Goal: Task Accomplishment & Management: Use online tool/utility

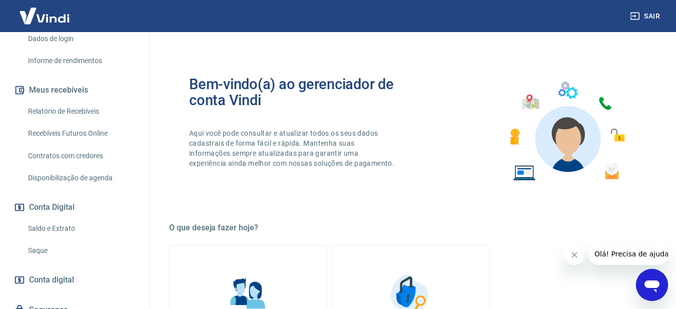
scroll to position [224, 0]
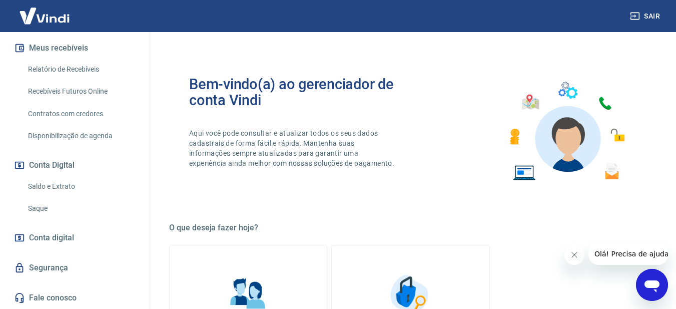
click at [42, 208] on link "Saque" at bounding box center [81, 208] width 114 height 21
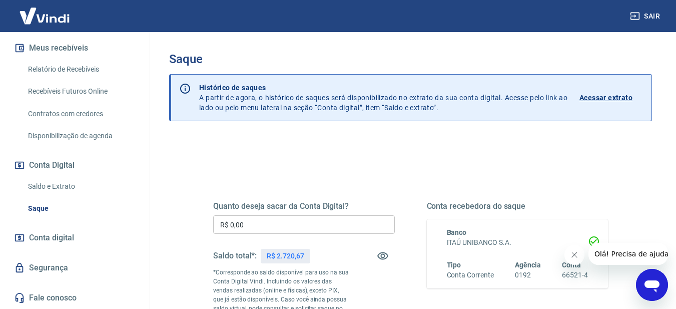
click at [307, 222] on input "R$ 0,00" at bounding box center [304, 224] width 182 height 19
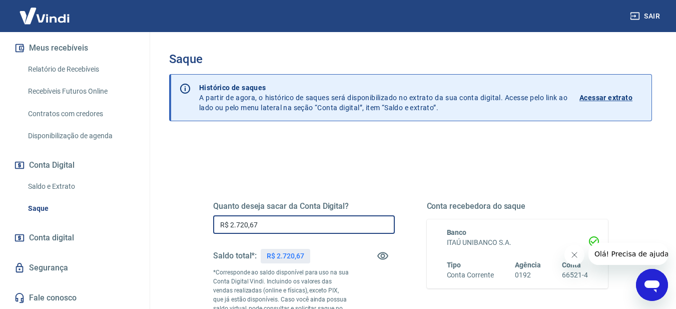
type input "R$ 2.720,67"
click at [380, 163] on div "Quanto deseja sacar da Conta Digital? R$ 2.720,67 ​ Saldo total*: R$ 2.720,67 *…" at bounding box center [410, 278] width 419 height 242
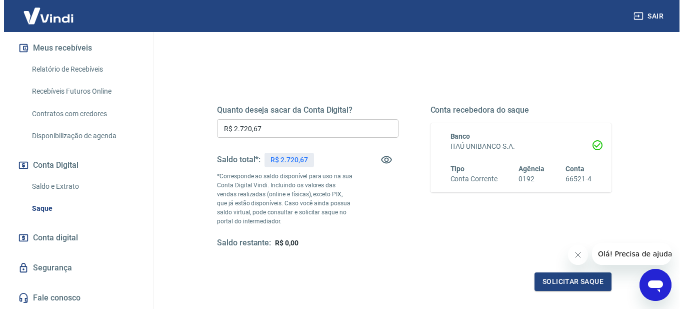
scroll to position [134, 0]
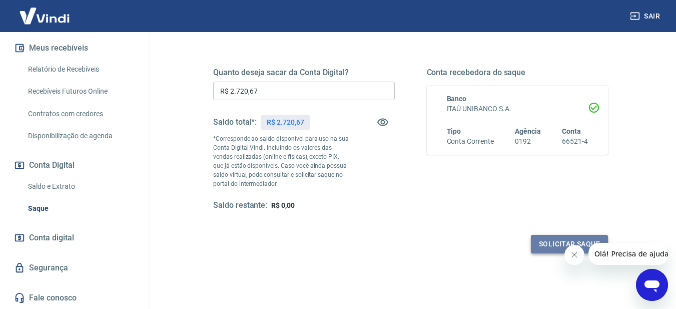
click at [551, 245] on button "Solicitar saque" at bounding box center [569, 244] width 77 height 19
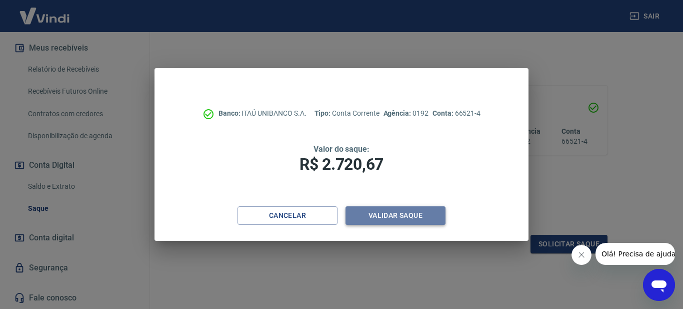
click at [403, 217] on button "Validar saque" at bounding box center [396, 215] width 100 height 19
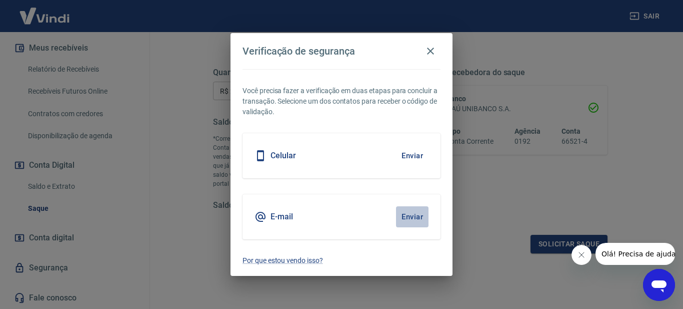
click at [407, 217] on button "Enviar" at bounding box center [412, 216] width 33 height 21
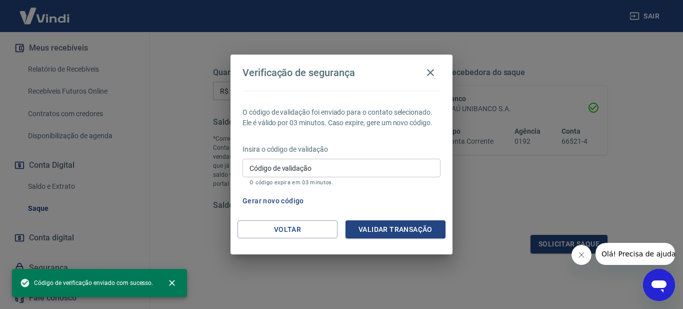
click at [375, 169] on input "Código de validação" at bounding box center [342, 168] width 198 height 19
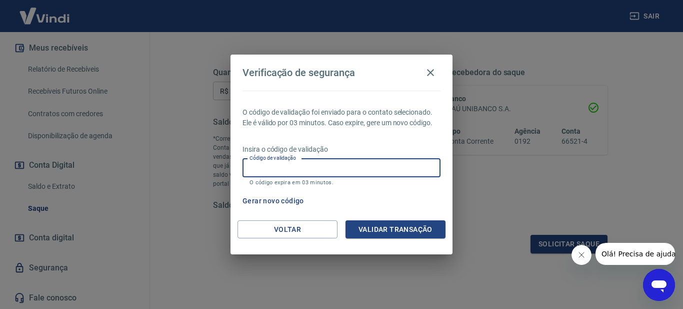
paste input "516289"
type input "516289"
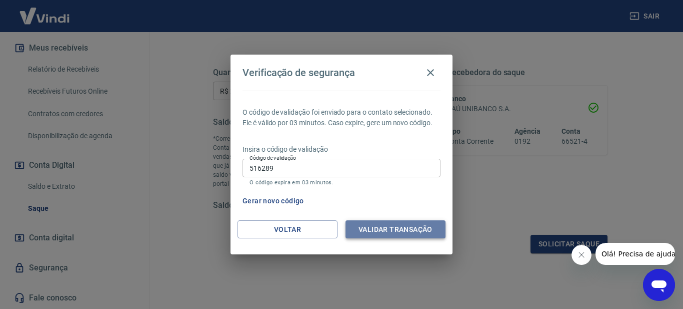
click at [408, 229] on button "Validar transação" at bounding box center [396, 229] width 100 height 19
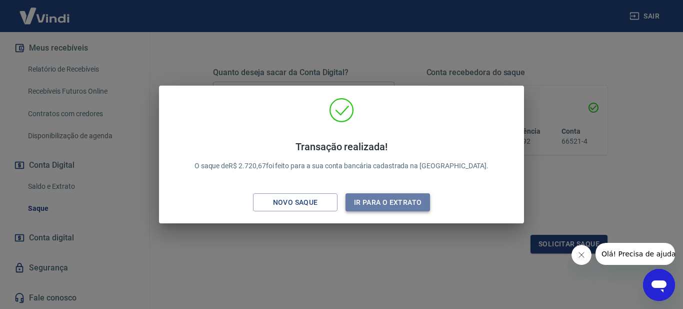
click at [394, 200] on button "Ir para o extrato" at bounding box center [388, 202] width 85 height 19
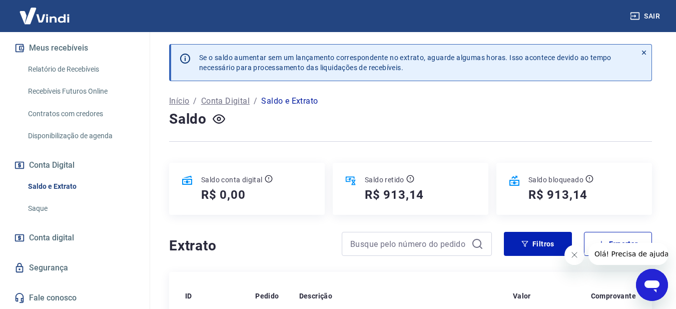
click at [74, 92] on link "Recebíveis Futuros Online" at bounding box center [81, 91] width 114 height 21
